Goal: Task Accomplishment & Management: Complete application form

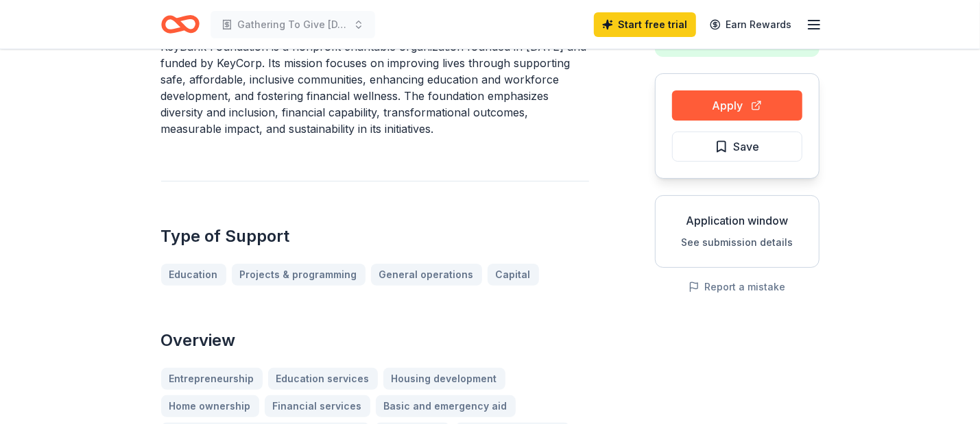
scroll to position [137, 0]
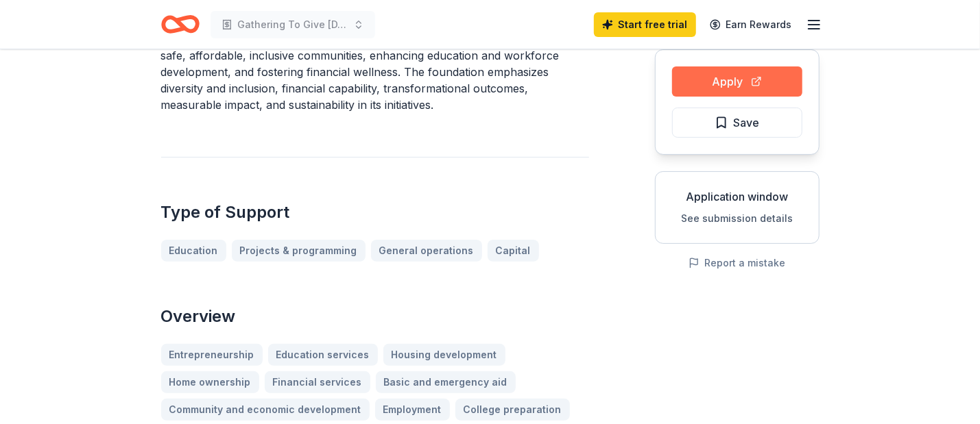
click at [703, 84] on button "Apply" at bounding box center [737, 82] width 130 height 30
click at [704, 82] on button "Apply" at bounding box center [737, 82] width 130 height 30
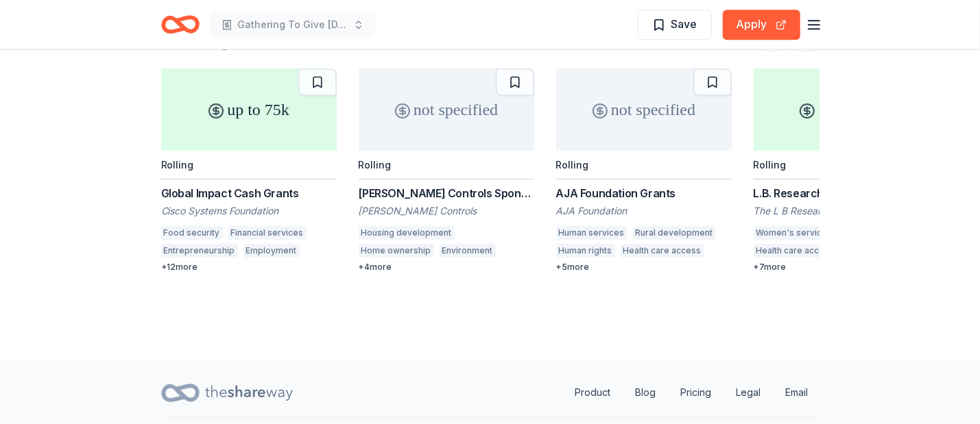
scroll to position [1904, 0]
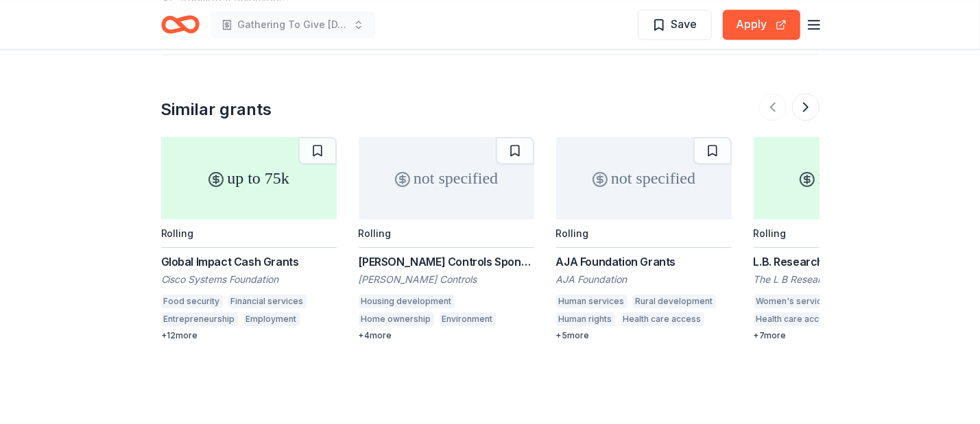
click at [246, 143] on div "up to 75k" at bounding box center [249, 178] width 176 height 82
click at [243, 165] on div "up to 75k" at bounding box center [249, 178] width 176 height 82
click at [215, 254] on div "Global Impact Cash Grants" at bounding box center [249, 262] width 176 height 16
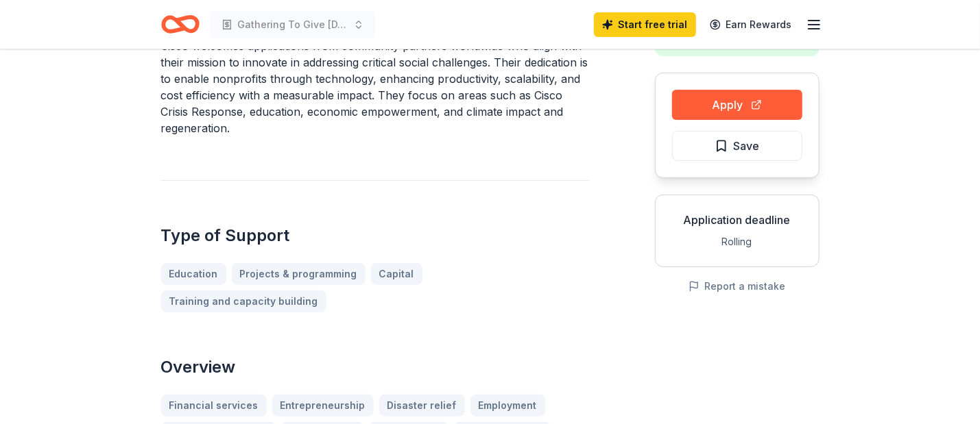
scroll to position [137, 0]
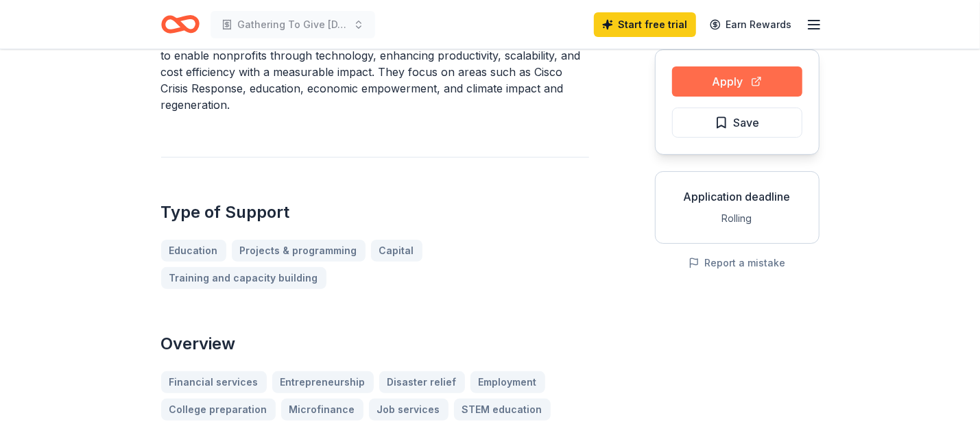
click at [699, 84] on button "Apply" at bounding box center [737, 82] width 130 height 30
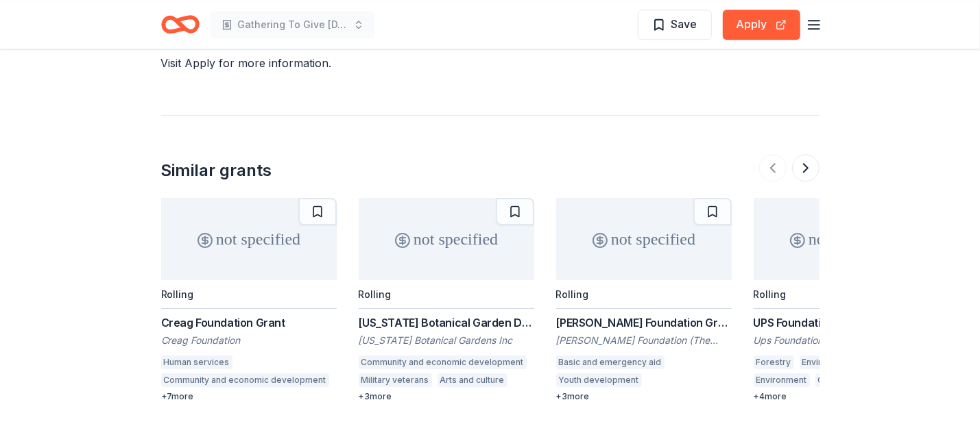
scroll to position [2193, 0]
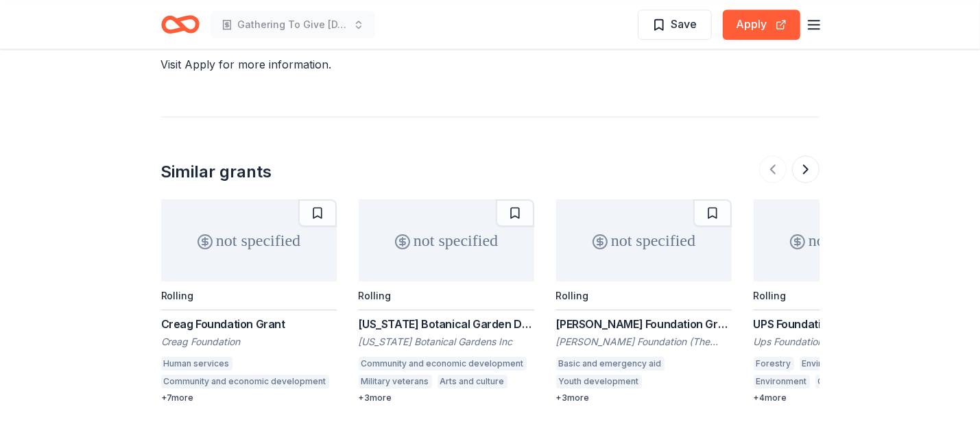
click at [222, 316] on div "Creag Foundation Grant" at bounding box center [249, 324] width 176 height 16
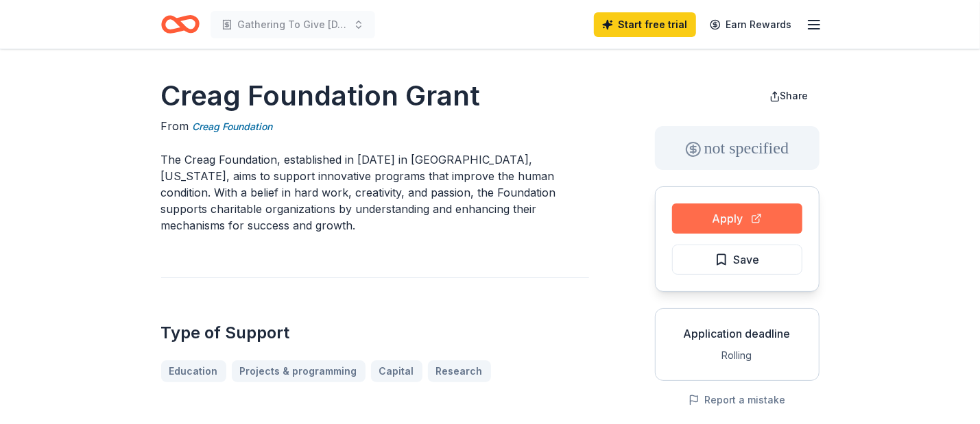
click at [731, 222] on button "Apply" at bounding box center [737, 219] width 130 height 30
click at [738, 224] on button "Apply" at bounding box center [737, 219] width 130 height 30
click at [692, 220] on button "Apply" at bounding box center [737, 219] width 130 height 30
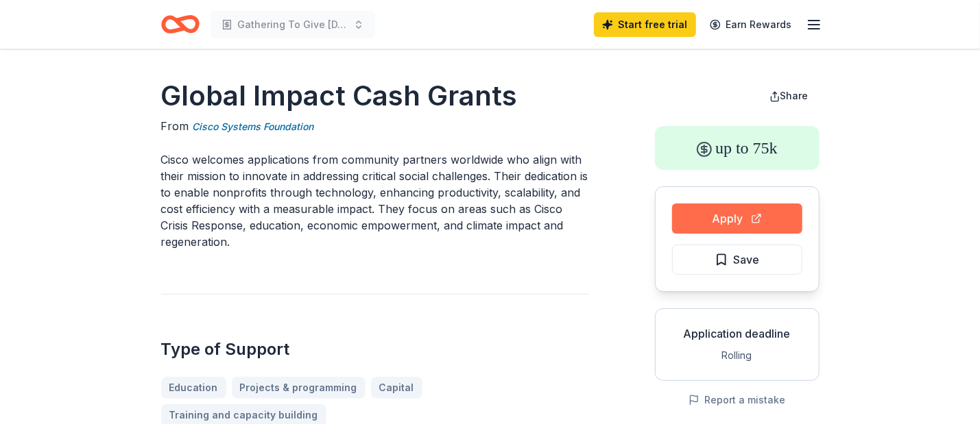
click at [718, 218] on button "Apply" at bounding box center [737, 219] width 130 height 30
click at [721, 220] on button "Apply" at bounding box center [737, 219] width 130 height 30
